Goal: Communication & Community: Answer question/provide support

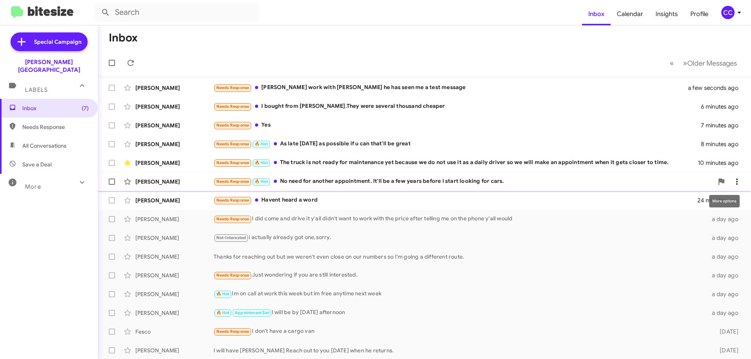
click at [736, 182] on span at bounding box center [737, 181] width 16 height 9
click at [685, 201] on span "Mark as read" at bounding box center [668, 202] width 33 height 19
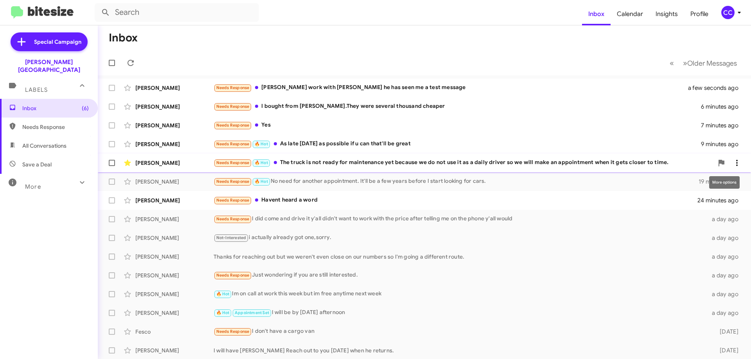
click at [737, 160] on span at bounding box center [737, 162] width 16 height 9
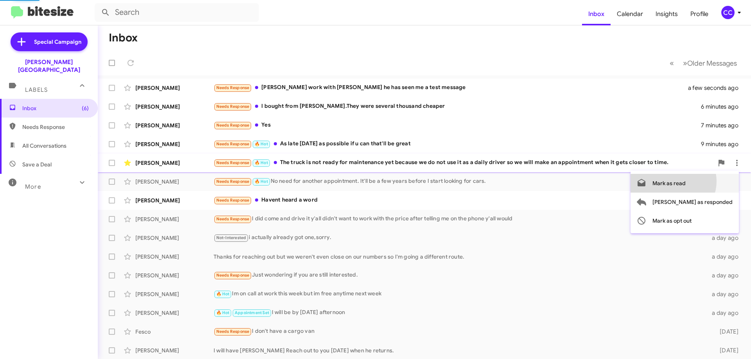
click at [685, 181] on span "Mark as read" at bounding box center [668, 183] width 33 height 19
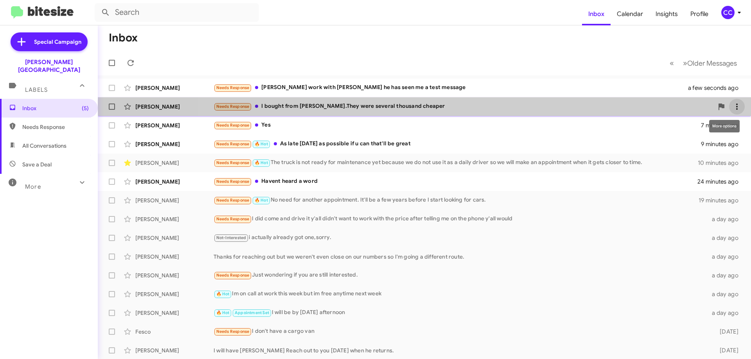
click at [732, 106] on icon at bounding box center [736, 106] width 9 height 9
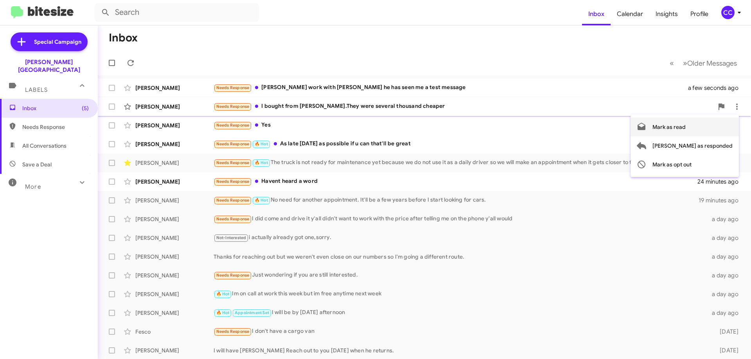
click at [685, 126] on span "Mark as read" at bounding box center [668, 127] width 33 height 19
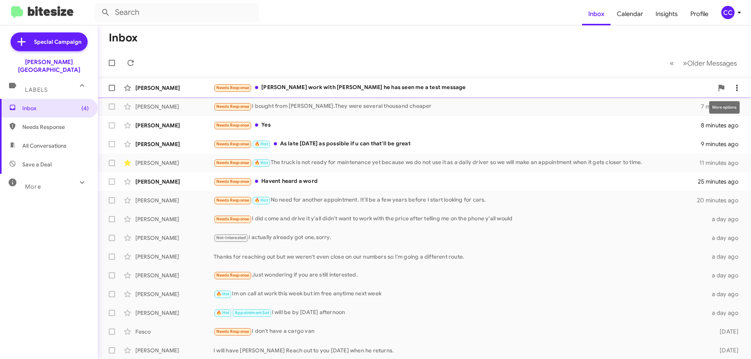
click at [732, 89] on icon at bounding box center [736, 87] width 9 height 9
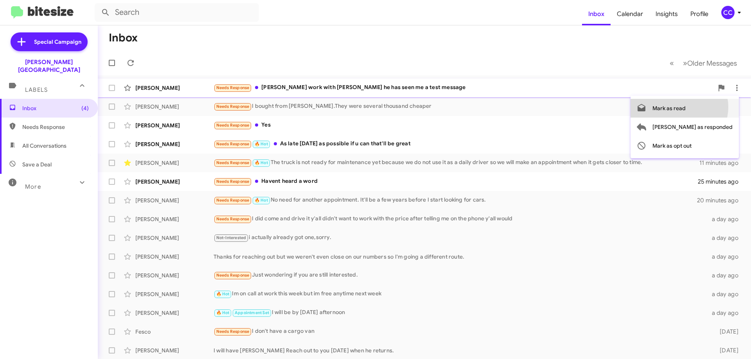
click at [685, 107] on span "Mark as read" at bounding box center [668, 108] width 33 height 19
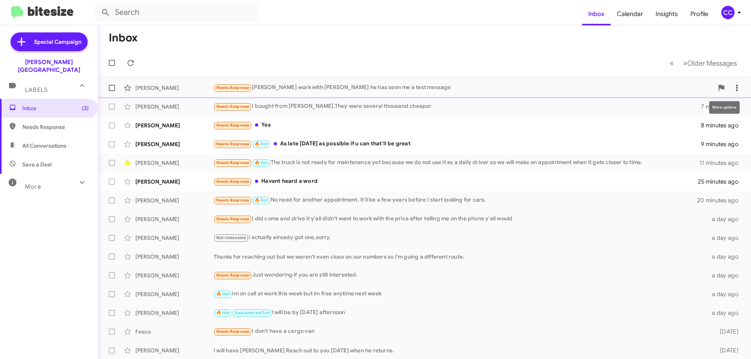
click at [734, 85] on icon at bounding box center [736, 87] width 9 height 9
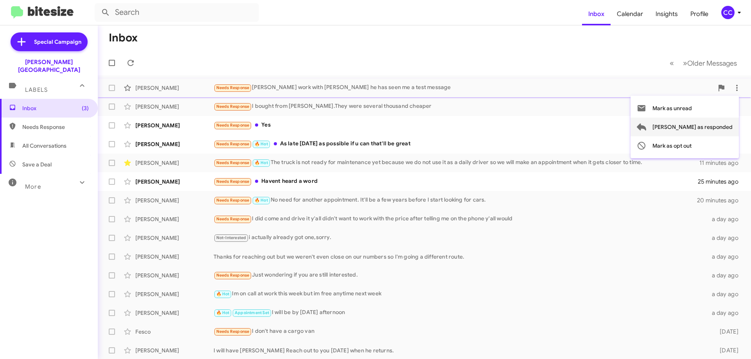
click at [717, 127] on span "[PERSON_NAME] as responded" at bounding box center [692, 127] width 80 height 19
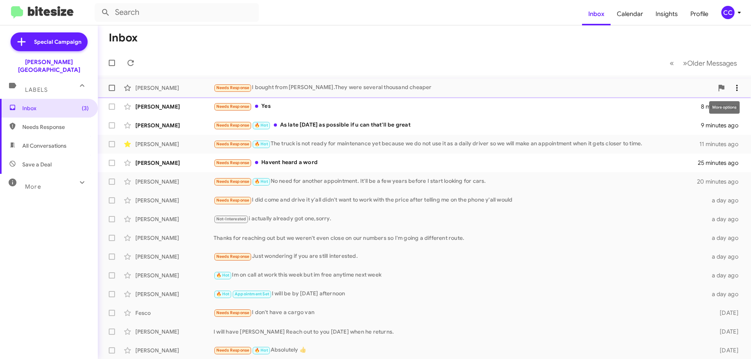
click at [732, 85] on icon at bounding box center [736, 87] width 9 height 9
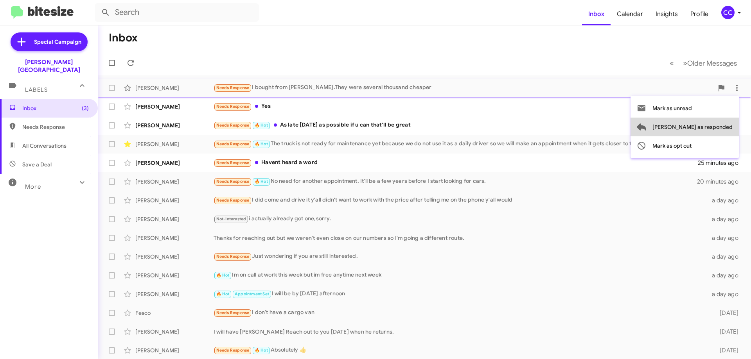
click at [719, 124] on span "[PERSON_NAME] as responded" at bounding box center [692, 127] width 80 height 19
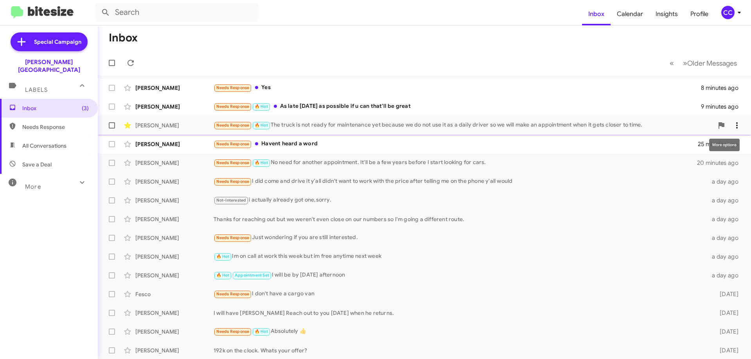
click at [732, 122] on icon at bounding box center [736, 125] width 9 height 9
click at [716, 164] on span "[PERSON_NAME] as responded" at bounding box center [692, 164] width 80 height 19
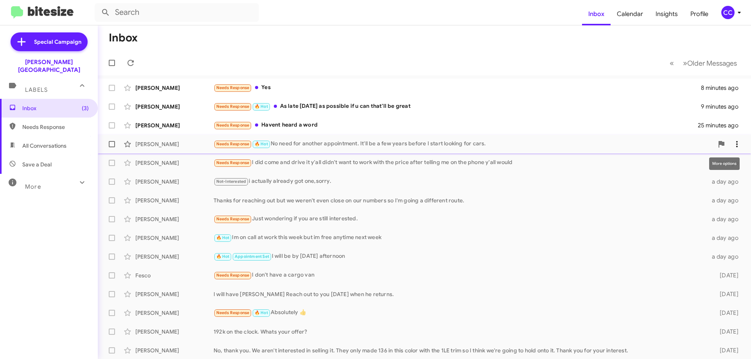
click at [735, 142] on span at bounding box center [737, 144] width 16 height 9
click at [711, 182] on span "[PERSON_NAME] as responded" at bounding box center [692, 183] width 80 height 19
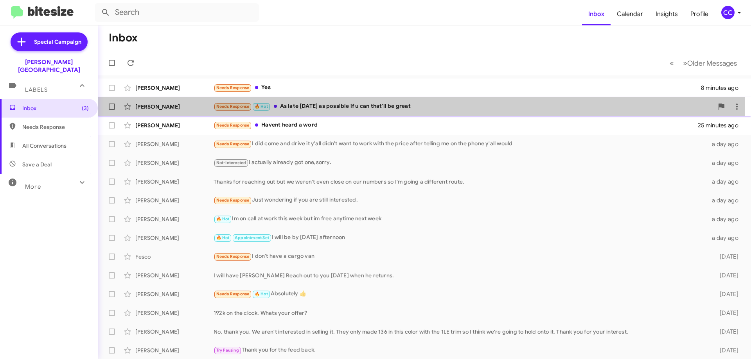
click at [161, 105] on div "[PERSON_NAME]" at bounding box center [174, 107] width 78 height 8
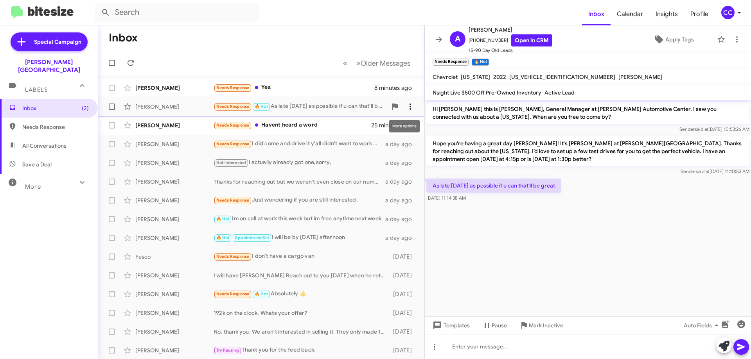
click at [405, 104] on icon at bounding box center [409, 106] width 9 height 9
click at [389, 147] on span "[PERSON_NAME] as responded" at bounding box center [366, 145] width 80 height 19
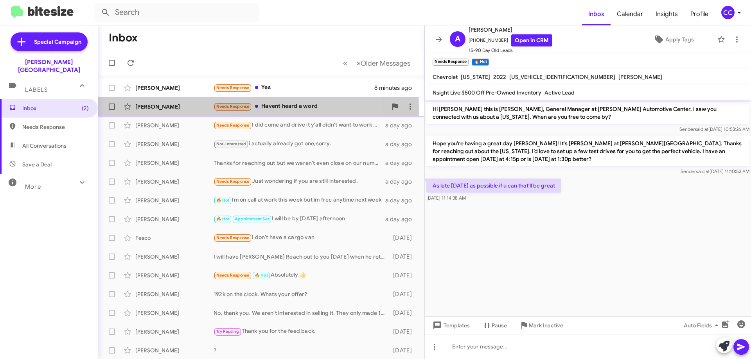
click at [152, 110] on div "[PERSON_NAME]" at bounding box center [174, 107] width 78 height 8
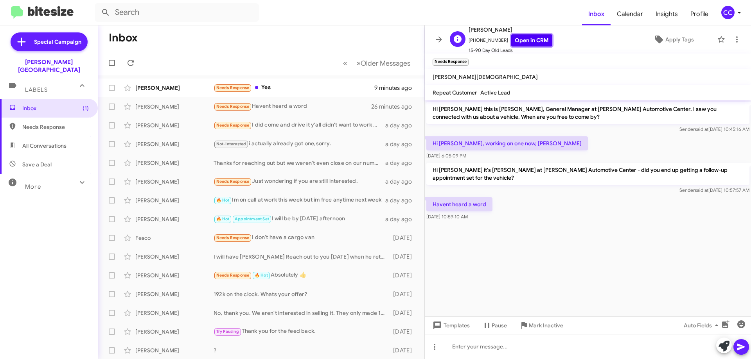
click at [524, 36] on link "Open in CRM" at bounding box center [531, 40] width 41 height 12
click at [521, 39] on link "Open in CRM" at bounding box center [531, 40] width 41 height 12
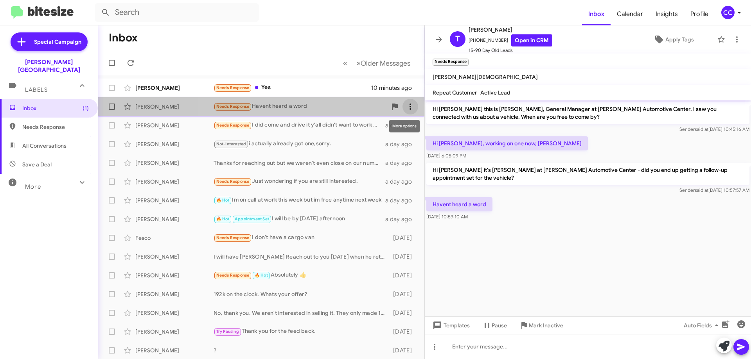
click at [409, 107] on icon at bounding box center [410, 107] width 2 height 6
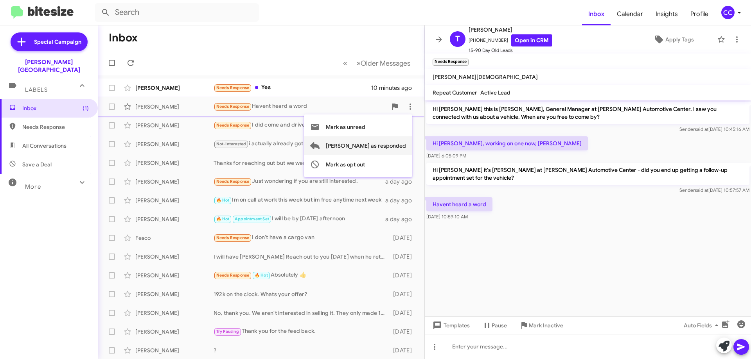
drag, startPoint x: 387, startPoint y: 146, endPoint x: 383, endPoint y: 143, distance: 4.7
click at [386, 146] on span "[PERSON_NAME] as responded" at bounding box center [366, 145] width 80 height 19
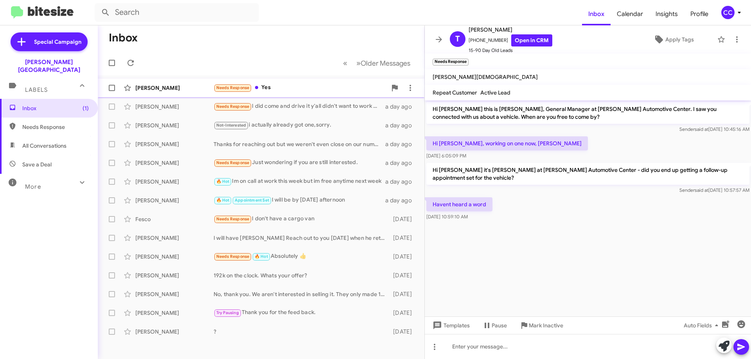
click at [152, 82] on div "[PERSON_NAME] Needs Response Yes 10 minutes ago" at bounding box center [261, 88] width 314 height 16
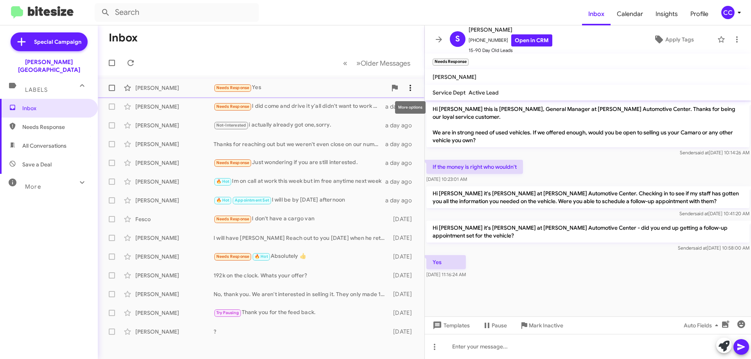
click at [416, 86] on span at bounding box center [410, 87] width 16 height 9
click at [403, 125] on span "[PERSON_NAME] as responded" at bounding box center [372, 127] width 80 height 19
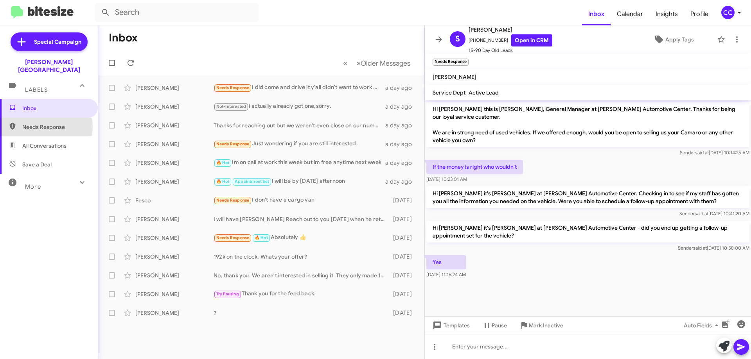
click at [37, 123] on span "Needs Response" at bounding box center [55, 127] width 66 height 8
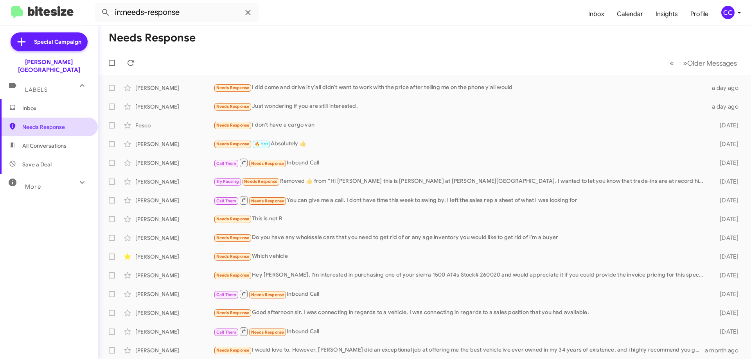
click at [38, 124] on span "Needs Response" at bounding box center [49, 127] width 98 height 19
click at [41, 142] on span "All Conversations" at bounding box center [44, 146] width 44 height 8
type input "in:all-conversations"
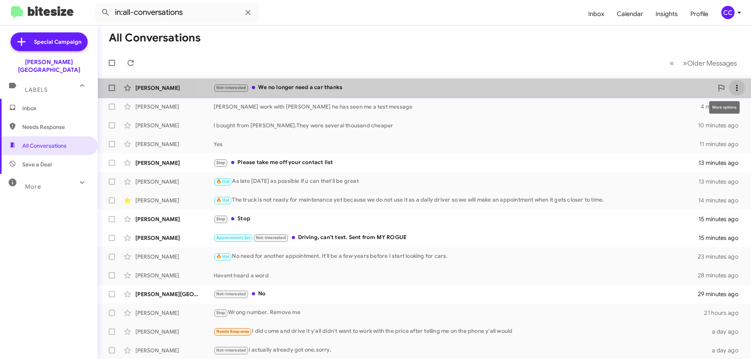
click at [734, 85] on icon at bounding box center [736, 87] width 9 height 9
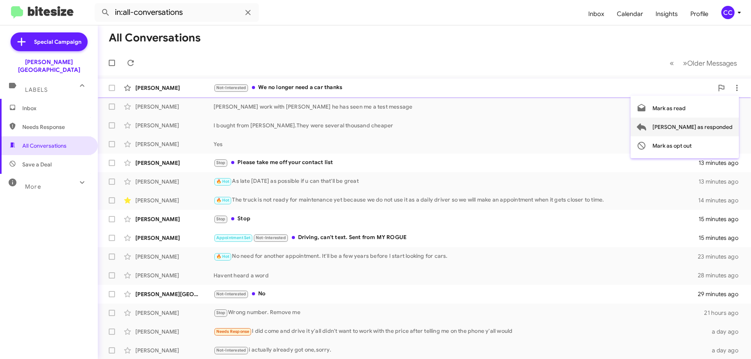
click at [711, 129] on span "[PERSON_NAME] as responded" at bounding box center [692, 127] width 80 height 19
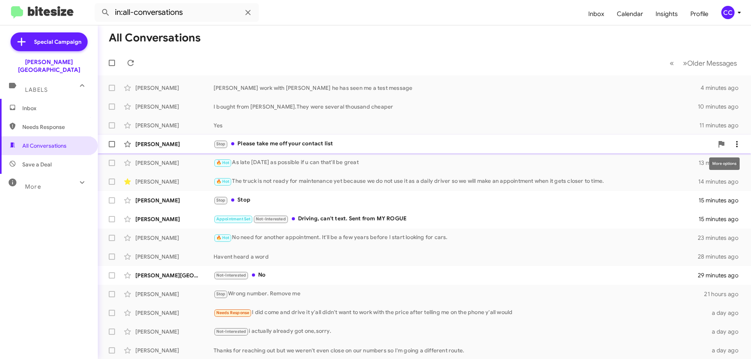
click at [729, 143] on span at bounding box center [737, 144] width 16 height 9
click at [685, 163] on span "Mark as read" at bounding box center [668, 164] width 33 height 19
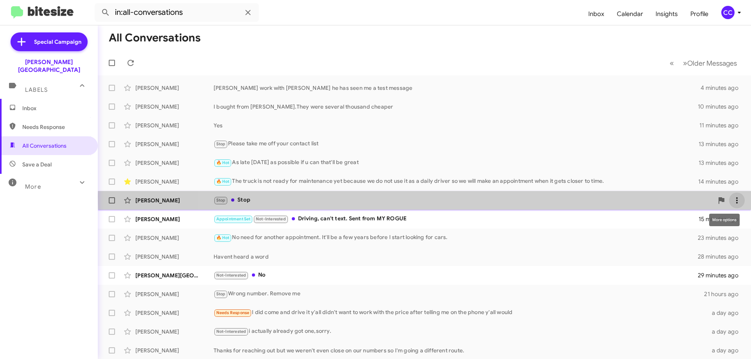
click at [734, 197] on icon at bounding box center [736, 200] width 9 height 9
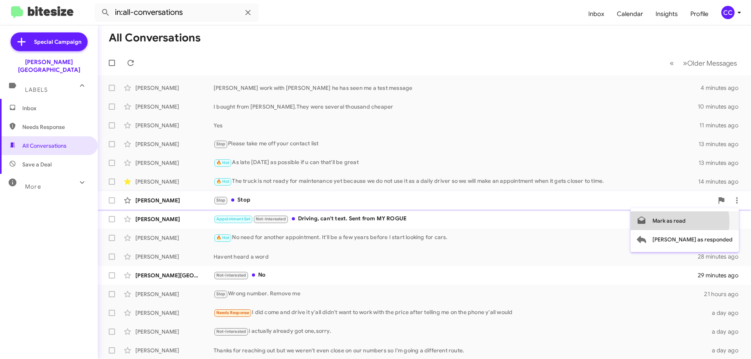
click at [685, 222] on span "Mark as read" at bounding box center [668, 221] width 33 height 19
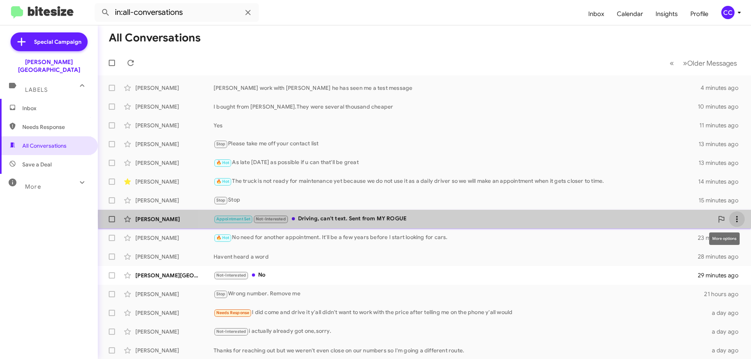
click at [732, 216] on icon at bounding box center [736, 219] width 9 height 9
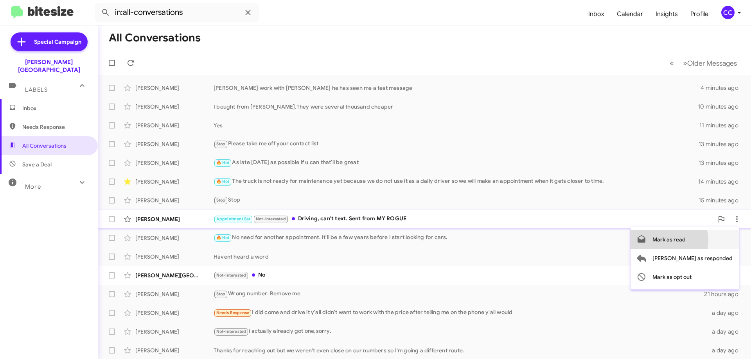
click at [685, 240] on span "Mark as read" at bounding box center [668, 239] width 33 height 19
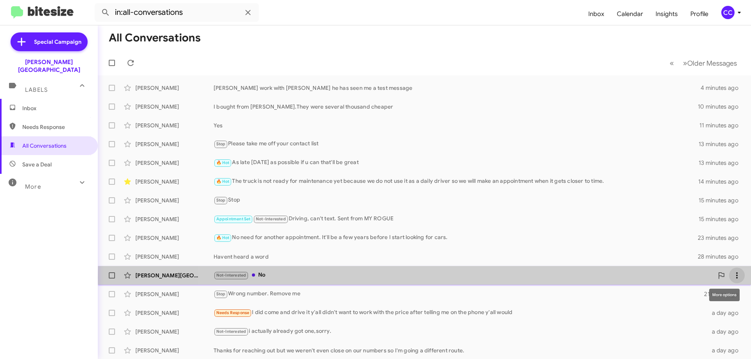
click at [733, 278] on icon at bounding box center [736, 275] width 9 height 9
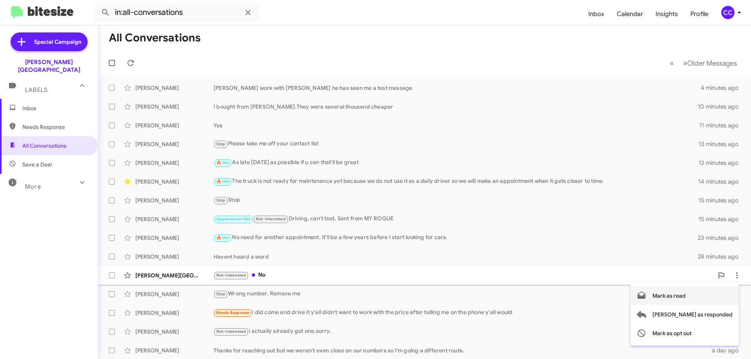
click at [685, 297] on span "Mark as read" at bounding box center [668, 296] width 33 height 19
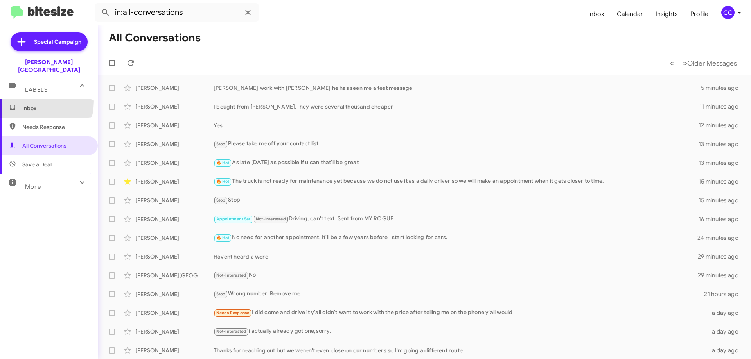
click at [26, 99] on span "Inbox" at bounding box center [49, 108] width 98 height 19
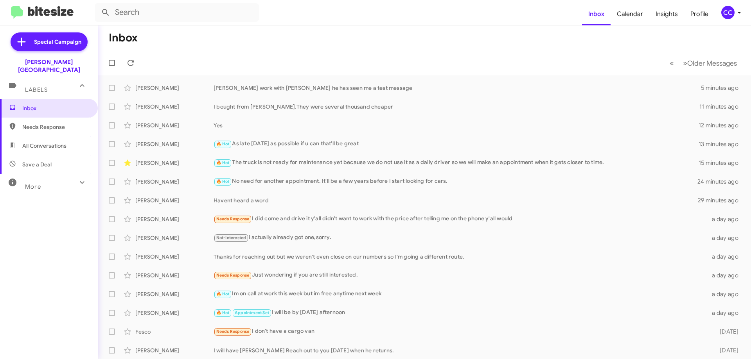
click at [41, 123] on span "Needs Response" at bounding box center [55, 127] width 66 height 8
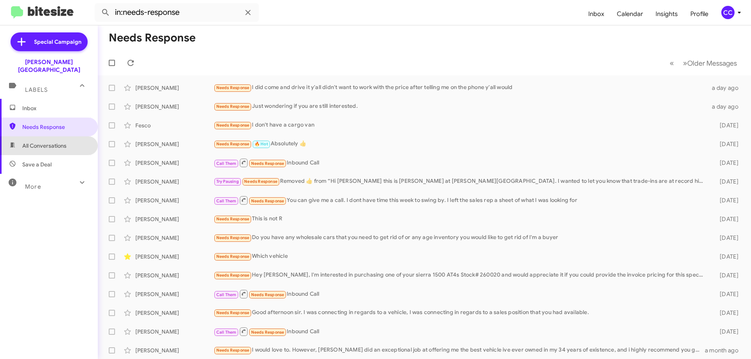
click at [48, 143] on span "All Conversations" at bounding box center [49, 145] width 98 height 19
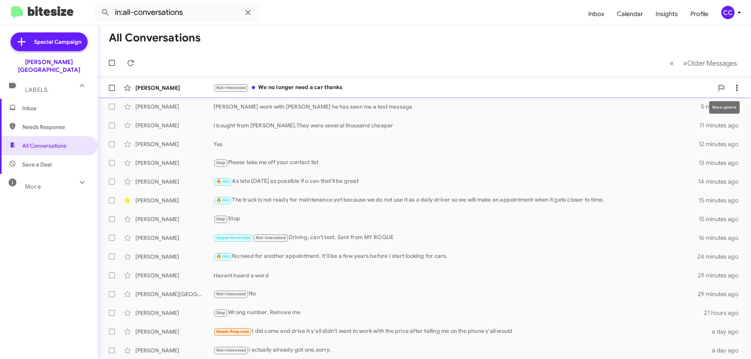
click at [736, 90] on icon at bounding box center [737, 88] width 2 height 6
click at [700, 111] on span "Mark as read" at bounding box center [687, 108] width 33 height 19
click at [41, 123] on span "Needs Response" at bounding box center [55, 127] width 66 height 8
type input "in:needs-response"
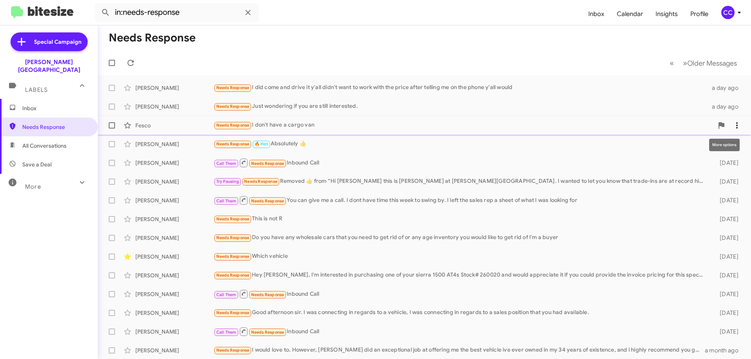
click at [732, 121] on icon at bounding box center [736, 125] width 9 height 9
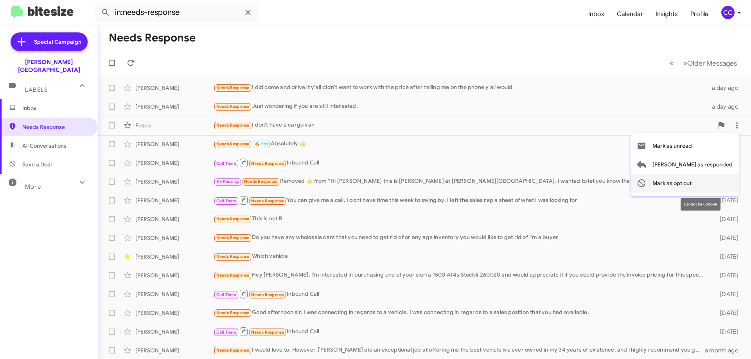
click at [691, 181] on span "Mark as opt out" at bounding box center [671, 183] width 39 height 19
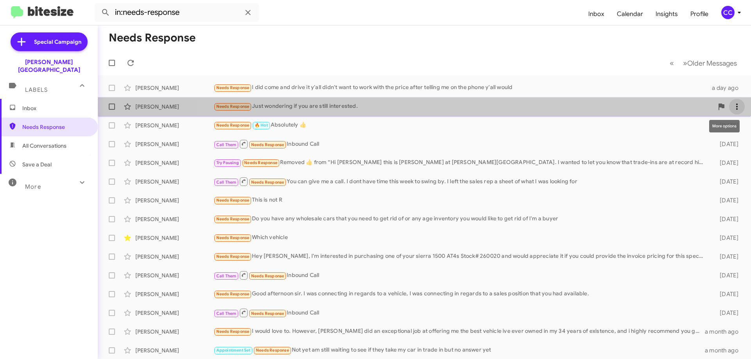
click at [732, 106] on icon at bounding box center [736, 106] width 9 height 9
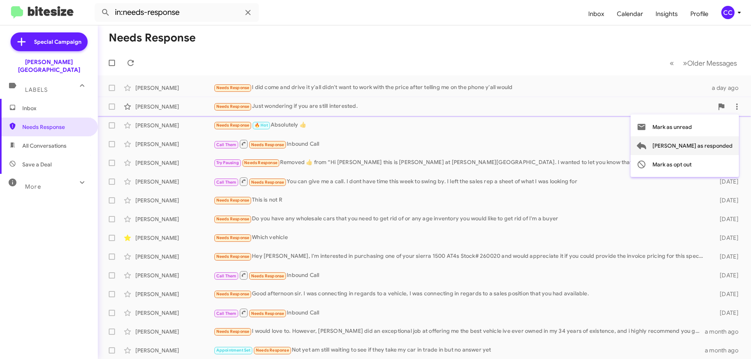
click at [712, 147] on span "[PERSON_NAME] as responded" at bounding box center [692, 145] width 80 height 19
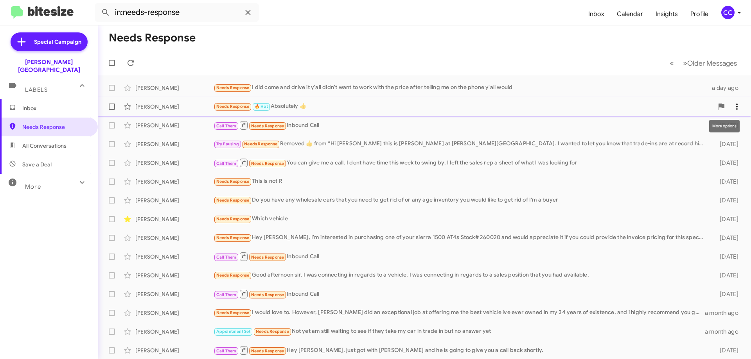
click at [736, 105] on icon at bounding box center [737, 107] width 2 height 6
click at [703, 144] on span "[PERSON_NAME] as responded" at bounding box center [692, 145] width 80 height 19
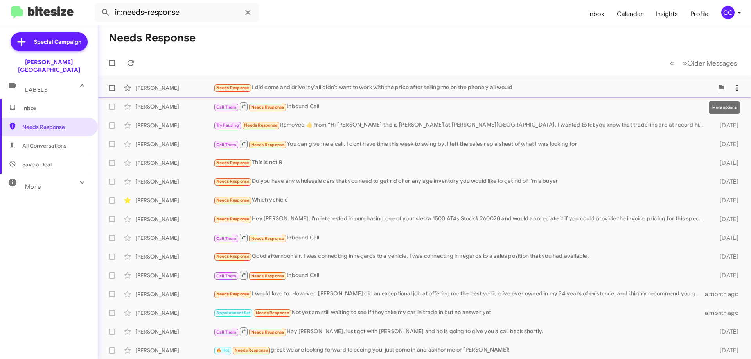
click at [733, 85] on icon at bounding box center [736, 87] width 9 height 9
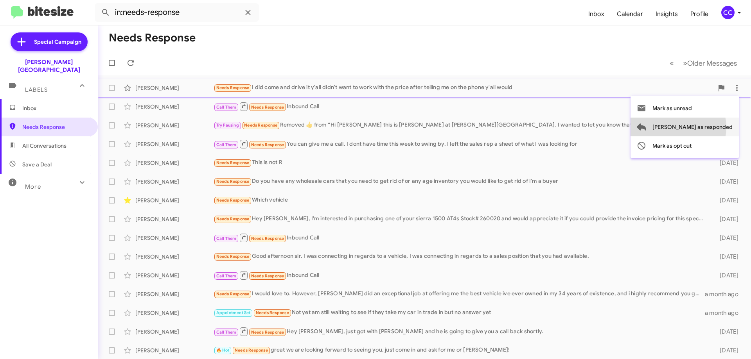
click at [709, 127] on span "[PERSON_NAME] as responded" at bounding box center [692, 127] width 80 height 19
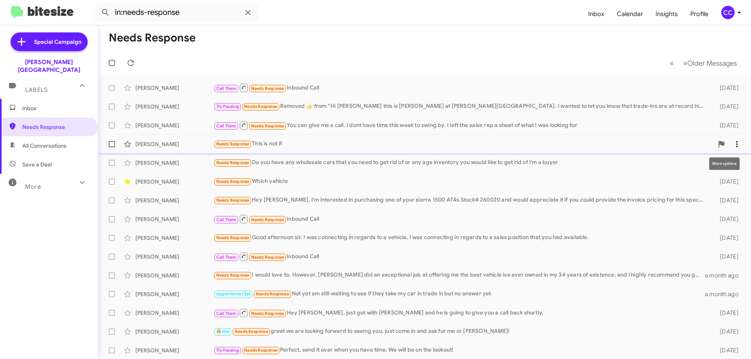
click at [732, 140] on icon at bounding box center [736, 144] width 9 height 9
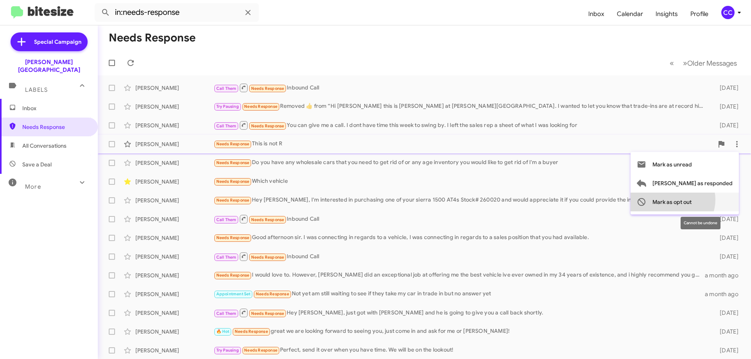
click at [691, 200] on span "Mark as opt out" at bounding box center [671, 202] width 39 height 19
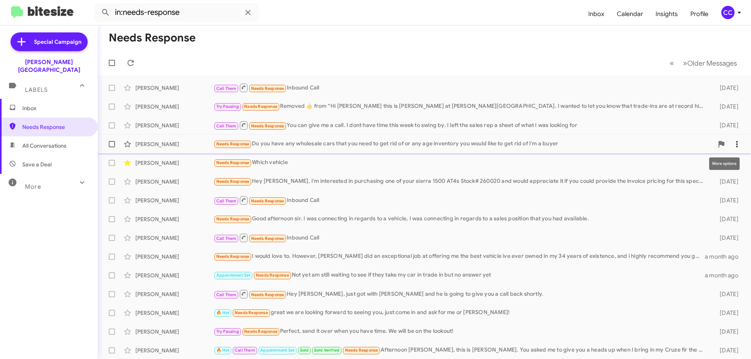
click at [732, 143] on icon at bounding box center [736, 144] width 9 height 9
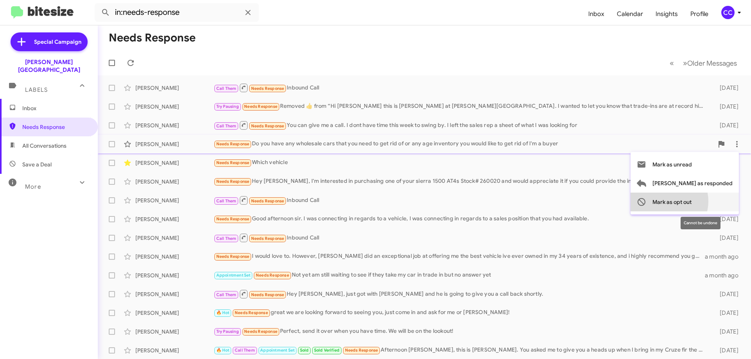
click at [691, 201] on span "Mark as opt out" at bounding box center [671, 202] width 39 height 19
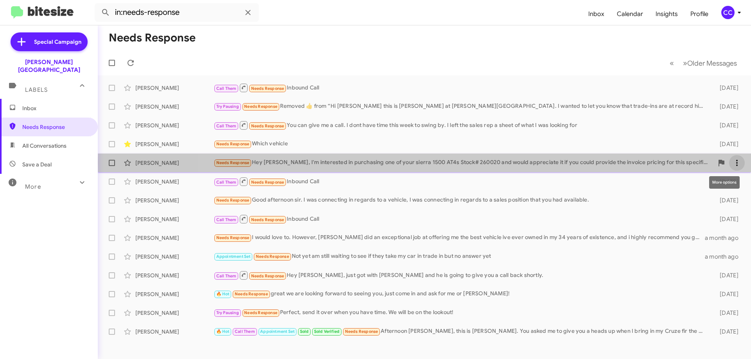
click at [739, 163] on icon at bounding box center [736, 162] width 9 height 9
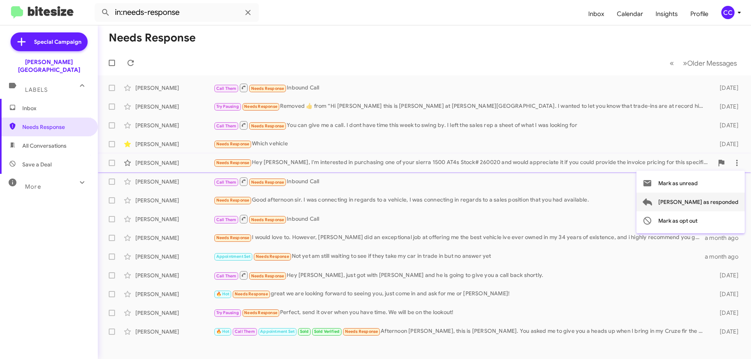
click at [716, 202] on span "[PERSON_NAME] as responded" at bounding box center [698, 202] width 80 height 19
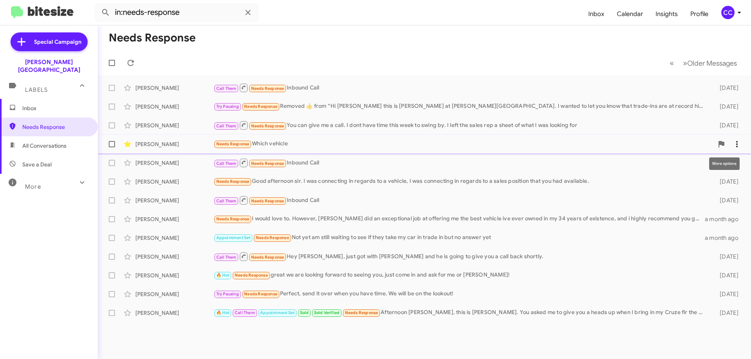
click at [741, 146] on icon at bounding box center [736, 144] width 9 height 9
click at [727, 180] on span "[PERSON_NAME] as responded" at bounding box center [698, 183] width 80 height 19
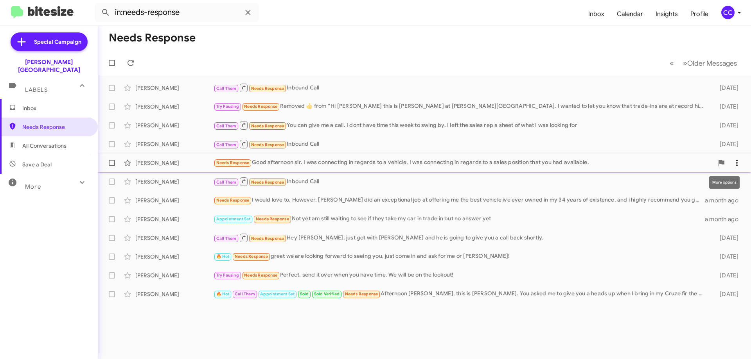
click at [735, 161] on icon at bounding box center [736, 162] width 9 height 9
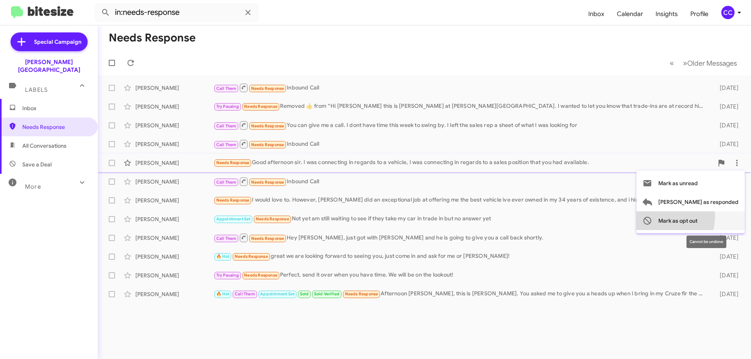
click at [697, 217] on span "Mark as opt out" at bounding box center [677, 221] width 39 height 19
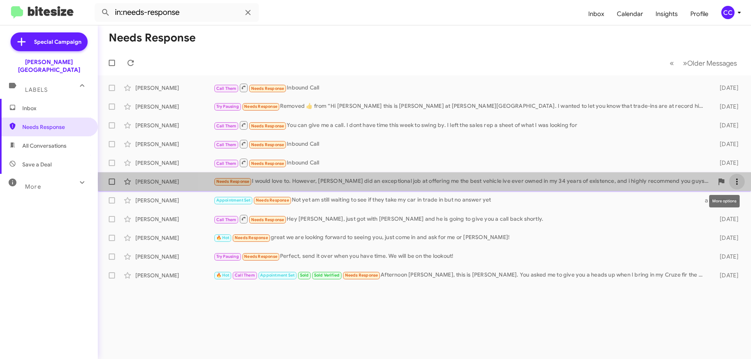
click at [736, 180] on icon at bounding box center [736, 181] width 9 height 9
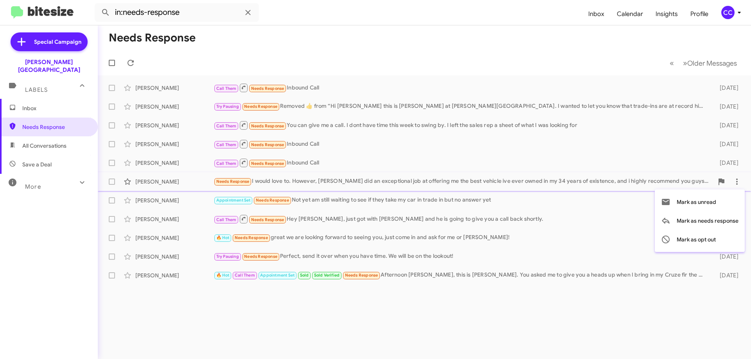
click at [575, 229] on div at bounding box center [375, 179] width 751 height 359
click at [736, 180] on icon at bounding box center [737, 182] width 2 height 6
click at [594, 218] on div at bounding box center [375, 179] width 751 height 359
click at [33, 104] on span "Inbox" at bounding box center [55, 108] width 66 height 8
